Goal: Information Seeking & Learning: Check status

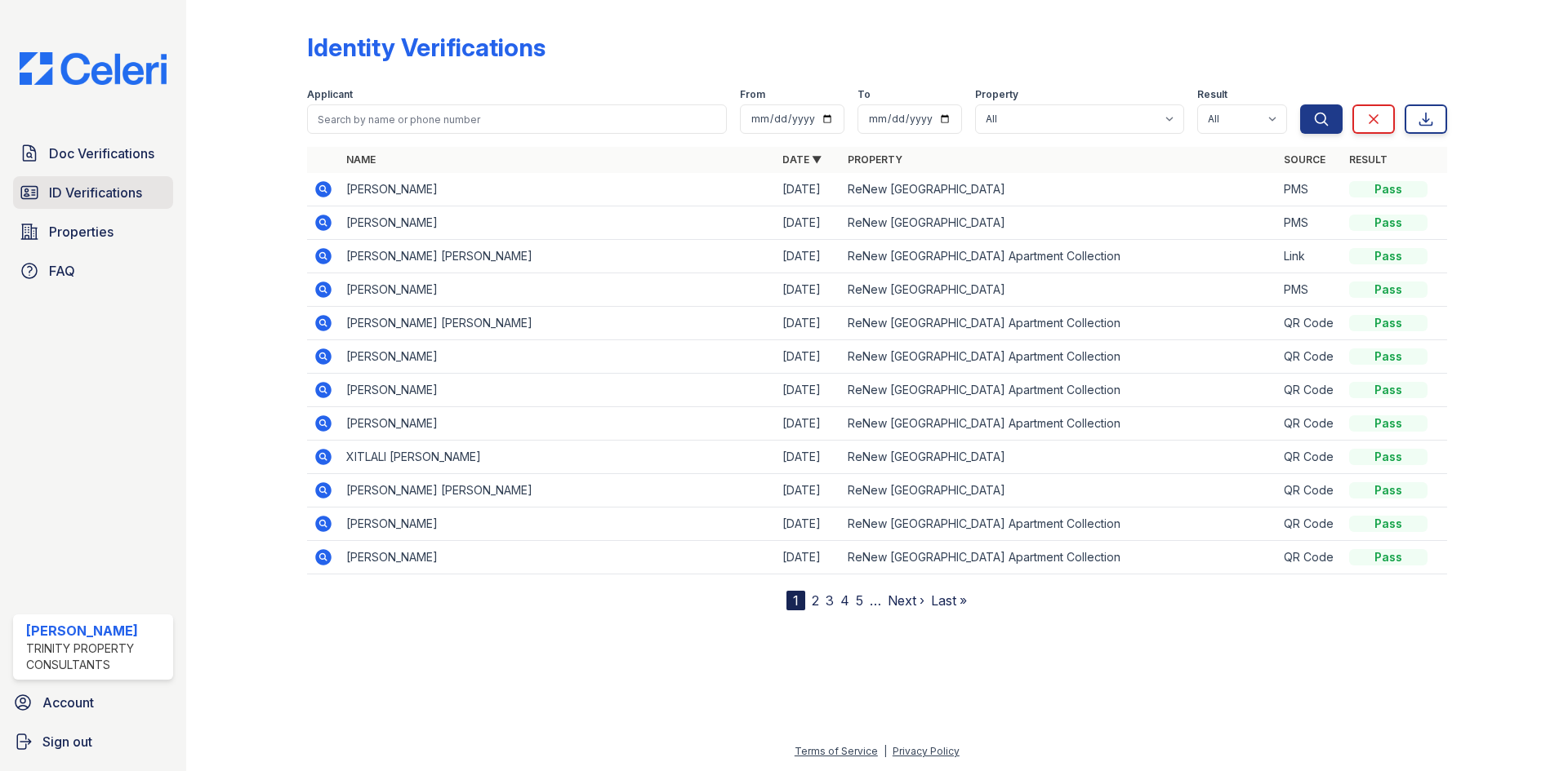
click at [111, 201] on span "ID Verifications" at bounding box center [95, 192] width 93 height 19
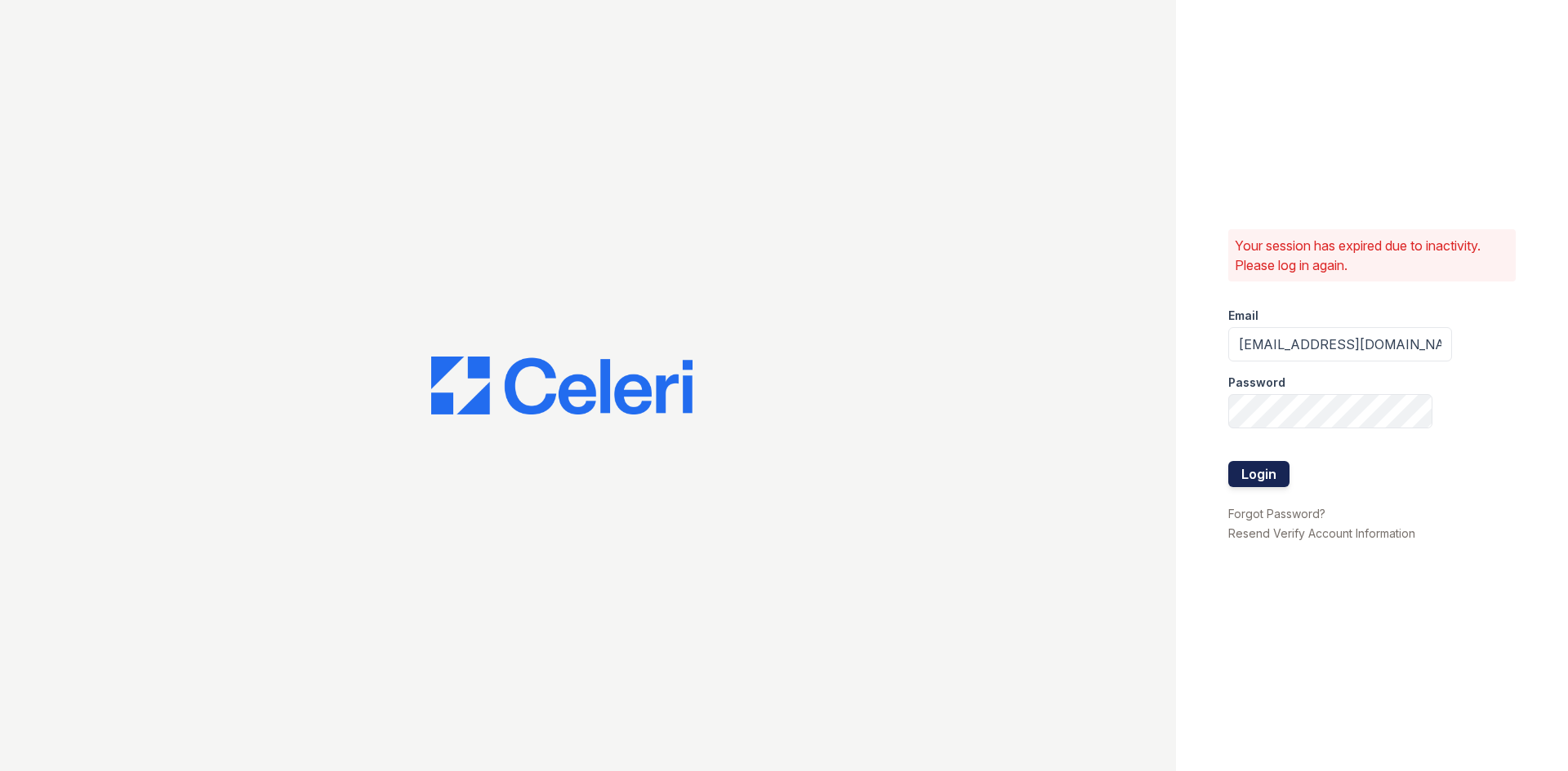
click at [1258, 473] on button "Login" at bounding box center [1258, 474] width 61 height 27
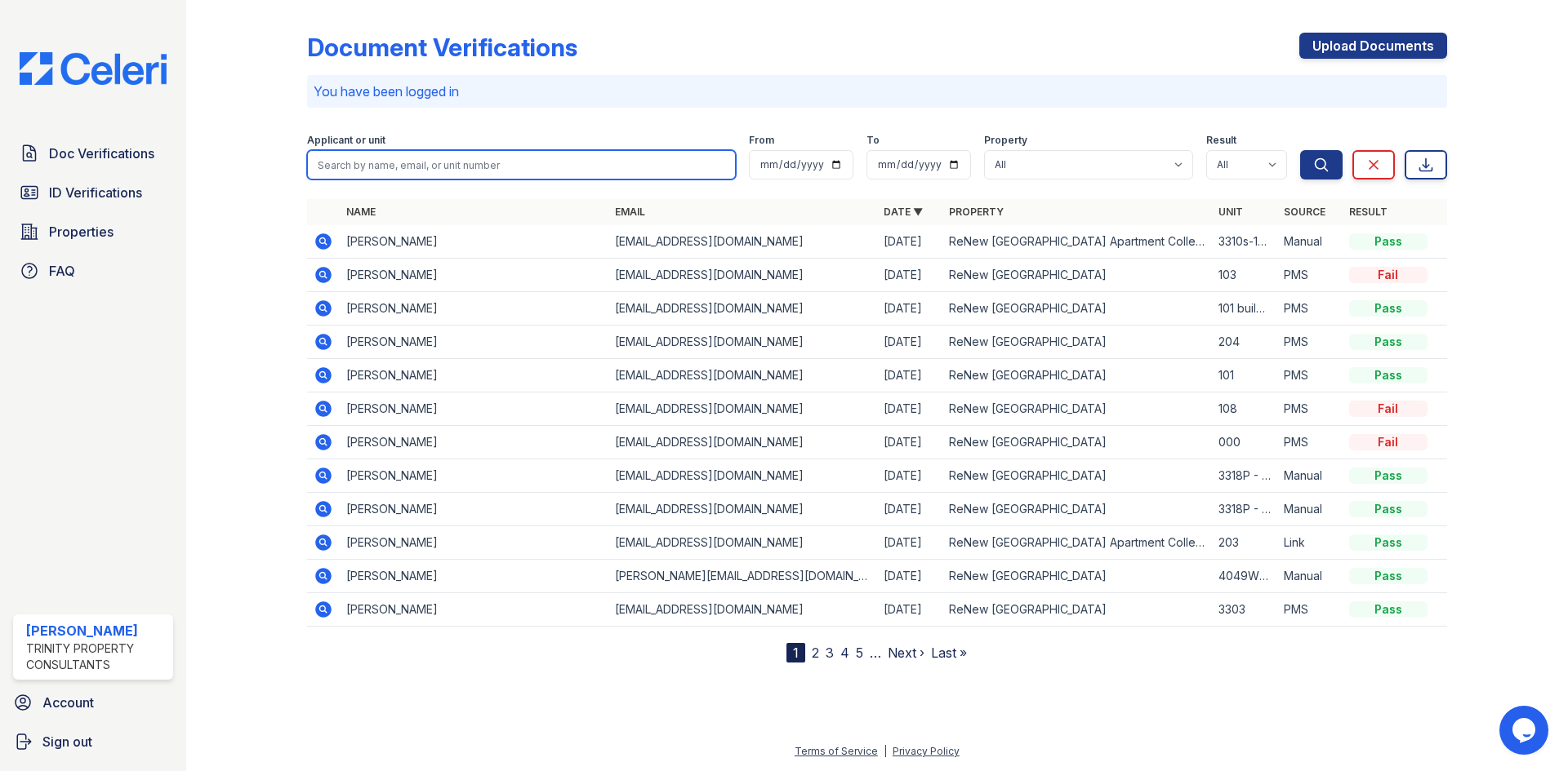
click at [404, 168] on input "search" at bounding box center [521, 165] width 429 height 29
type input "[PERSON_NAME]"
click at [1300, 150] on button "Search" at bounding box center [1321, 165] width 42 height 29
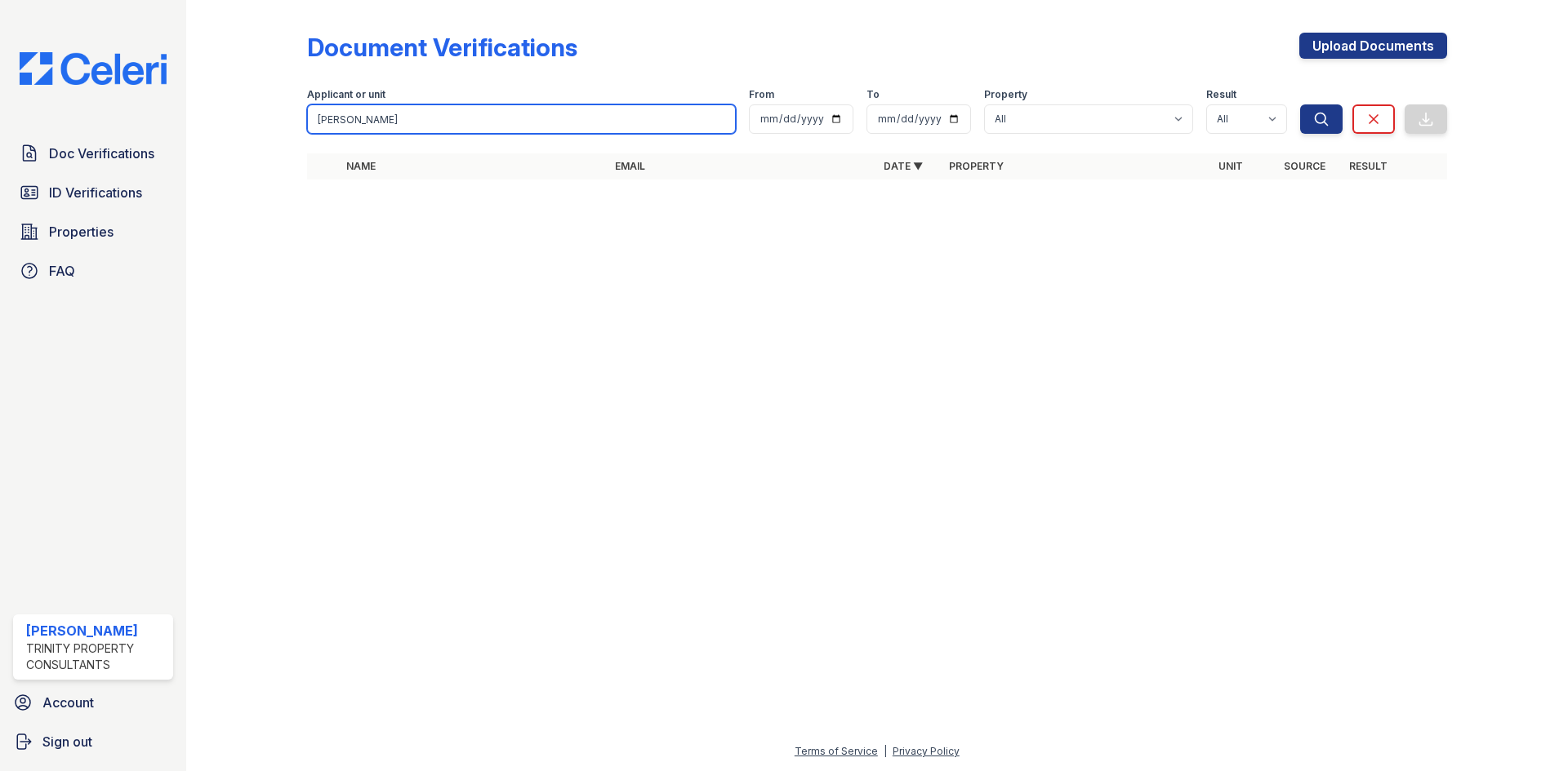
click at [613, 114] on input "[PERSON_NAME]" at bounding box center [521, 119] width 429 height 29
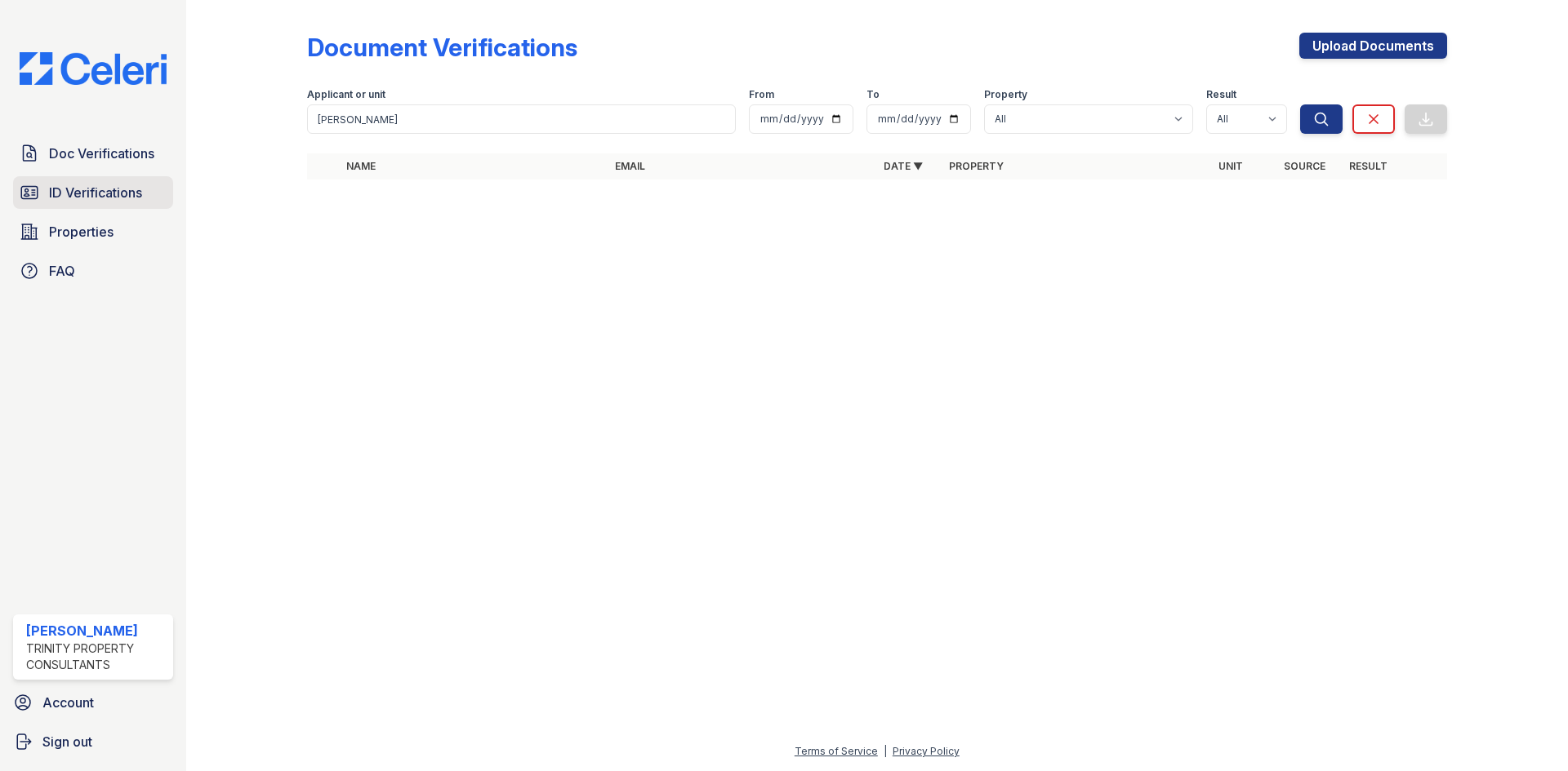
drag, startPoint x: 64, startPoint y: 199, endPoint x: 79, endPoint y: 195, distance: 15.5
click at [64, 198] on span "ID Verifications" at bounding box center [95, 192] width 93 height 19
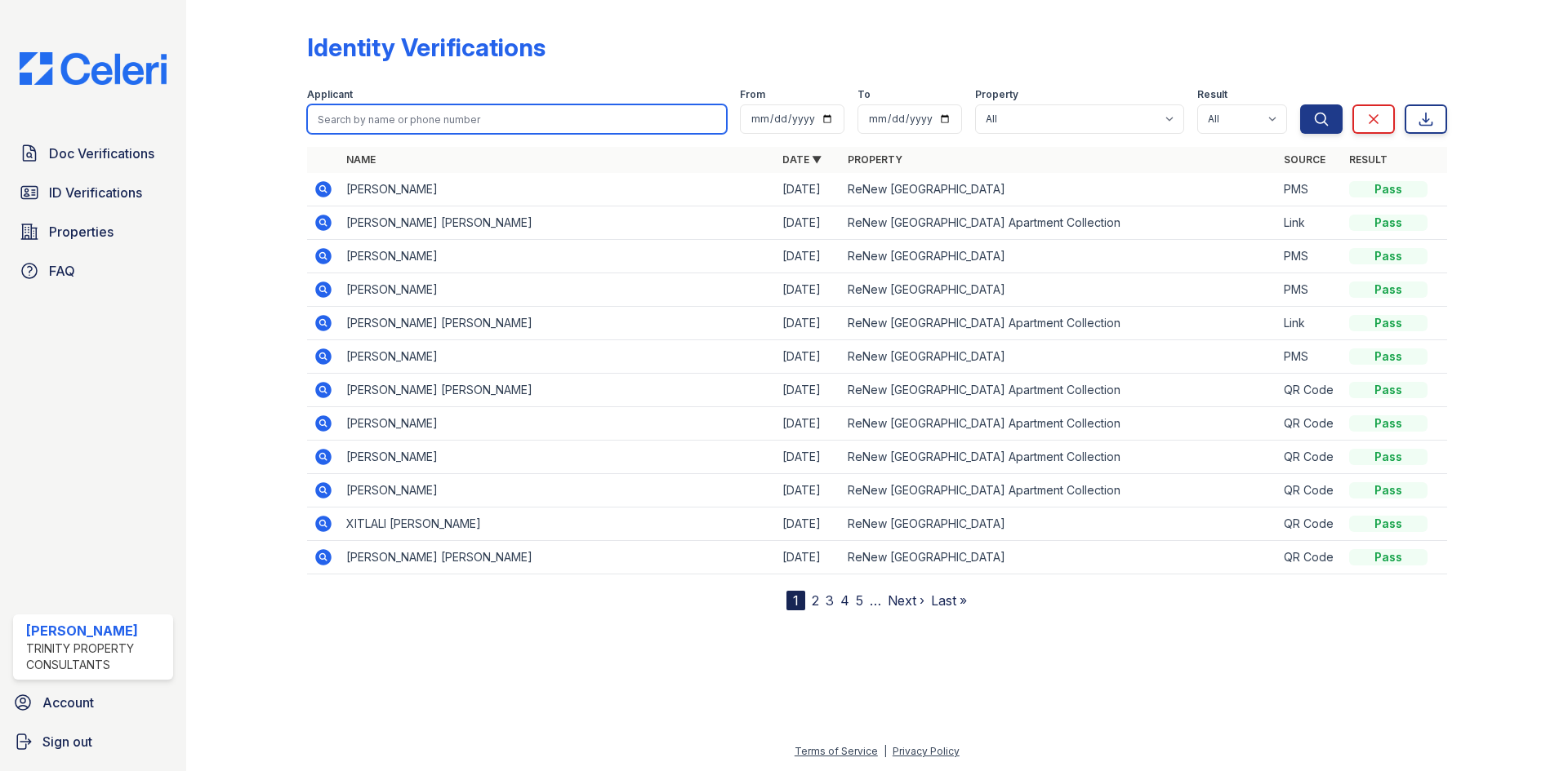
click at [360, 119] on input "search" at bounding box center [517, 119] width 419 height 29
type input "[PERSON_NAME]"
click at [1300, 104] on button "Search" at bounding box center [1321, 119] width 42 height 29
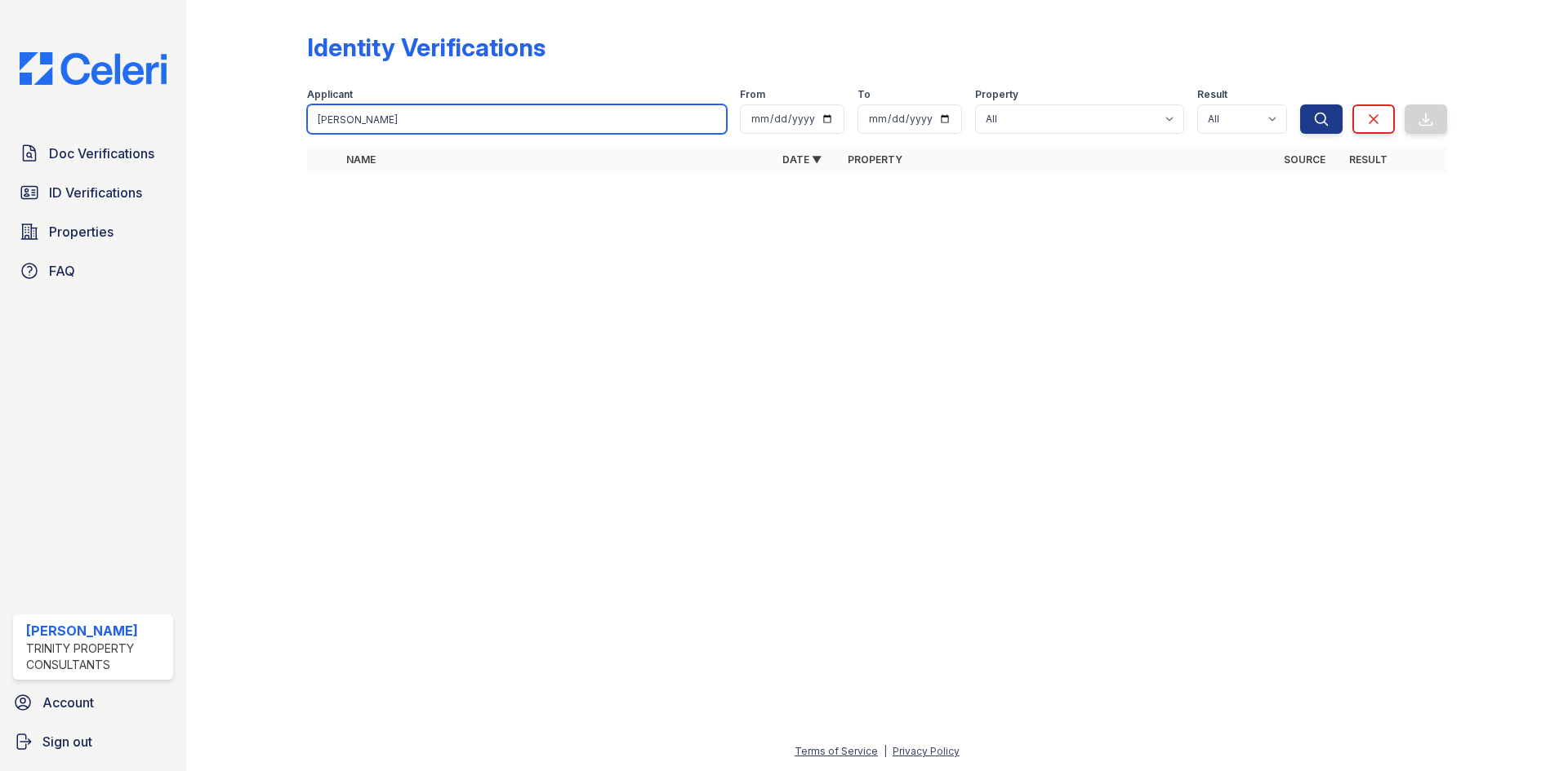
click at [360, 119] on input "[PERSON_NAME]" at bounding box center [517, 119] width 419 height 29
click at [485, 113] on input "[PERSON_NAME]" at bounding box center [517, 119] width 419 height 29
type input "licaru"
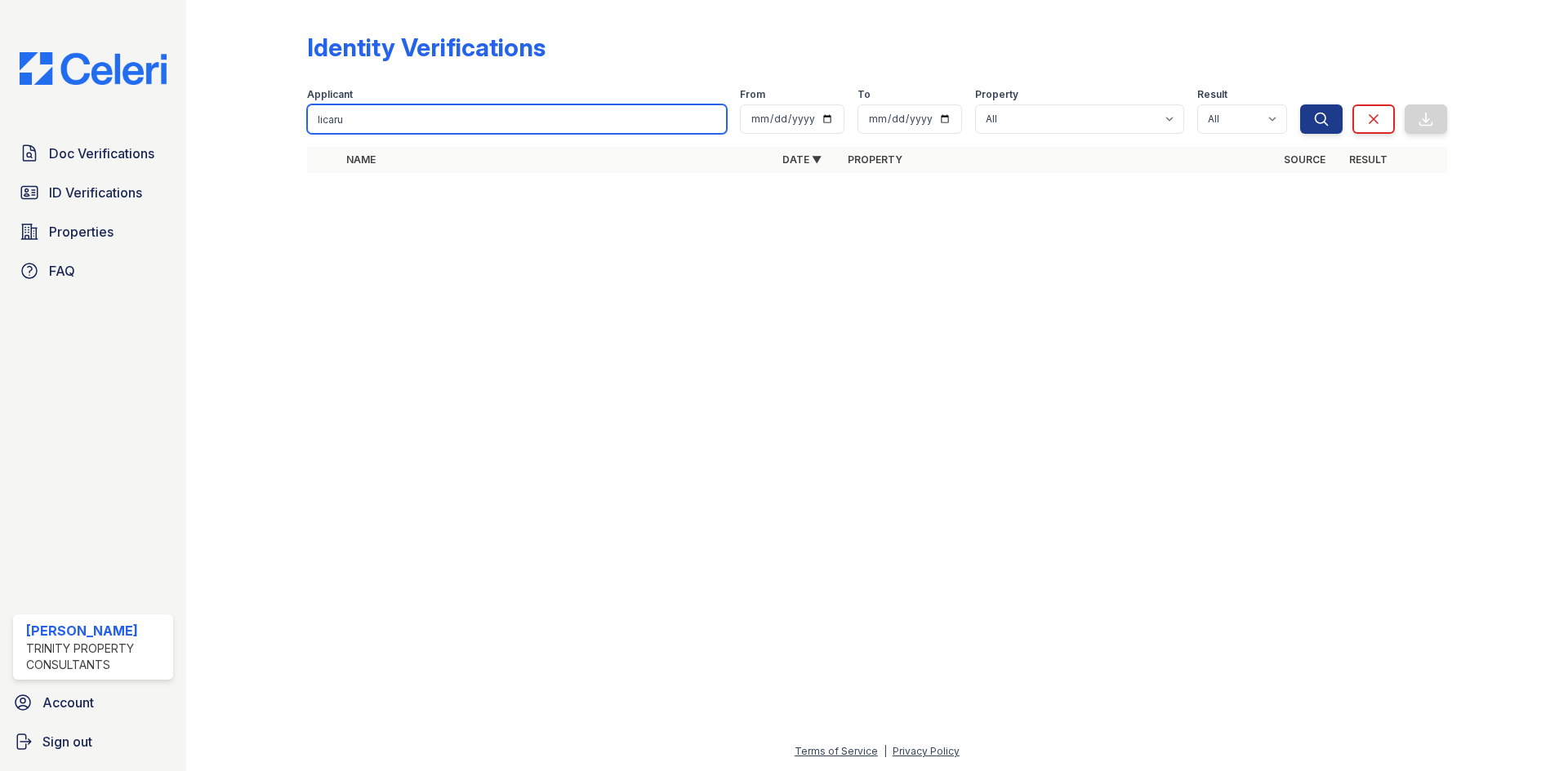
click at [1300, 104] on button "Search" at bounding box center [1321, 119] width 42 height 29
click at [512, 113] on input "licaru" at bounding box center [517, 119] width 419 height 29
type input "[PERSON_NAME]"
click at [1300, 104] on button "Search" at bounding box center [1321, 119] width 42 height 29
